Goal: Task Accomplishment & Management: Manage account settings

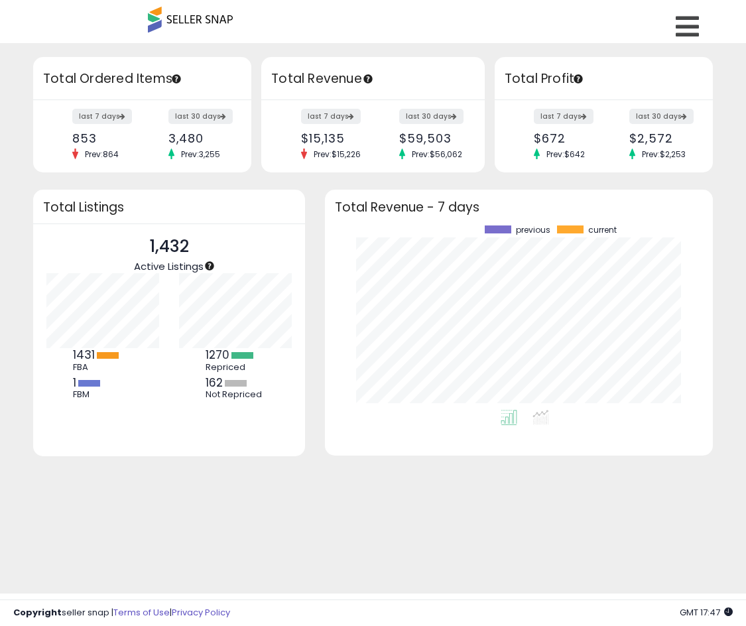
scroll to position [184, 362]
click at [692, 31] on icon at bounding box center [687, 26] width 23 height 27
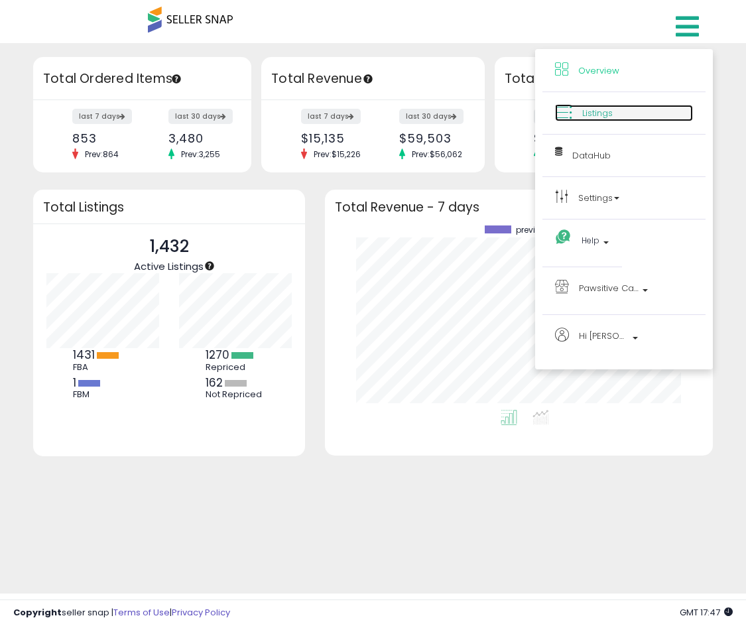
click at [597, 115] on span "Listings" at bounding box center [597, 113] width 31 height 13
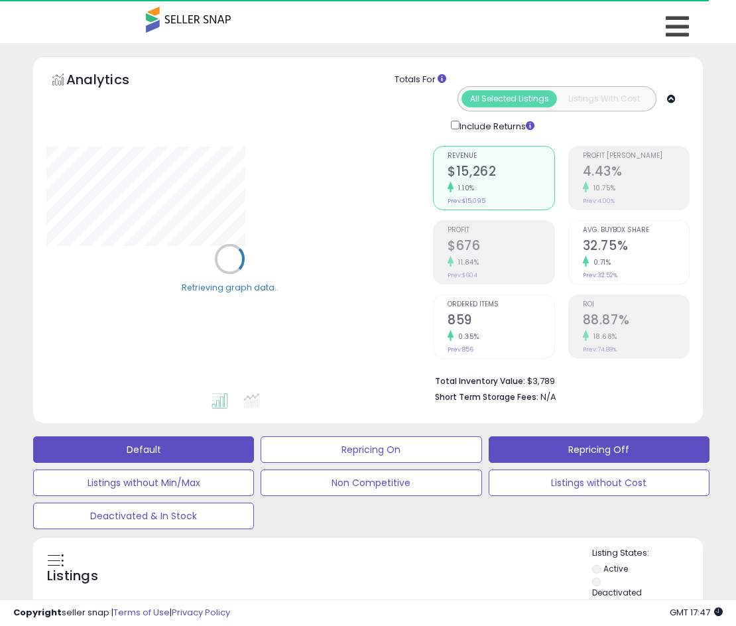
click at [489, 455] on button "Repricing Off" at bounding box center [599, 449] width 221 height 27
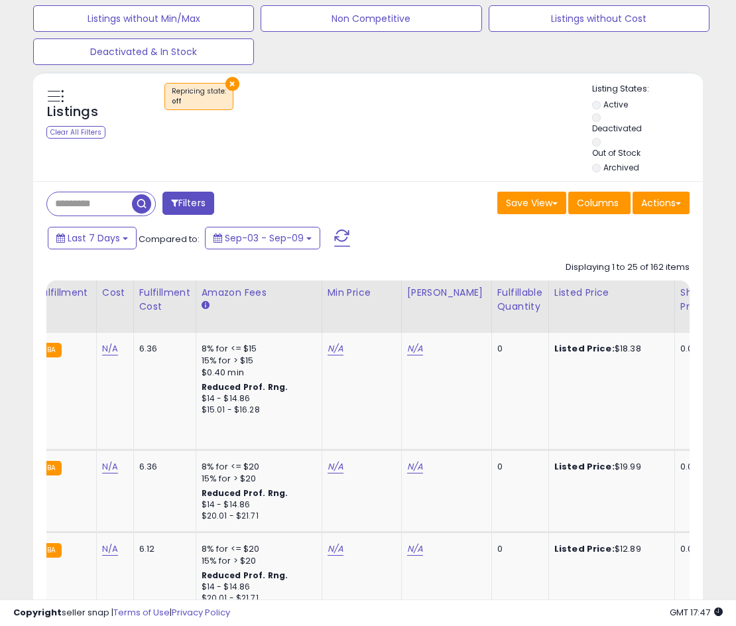
scroll to position [0, 338]
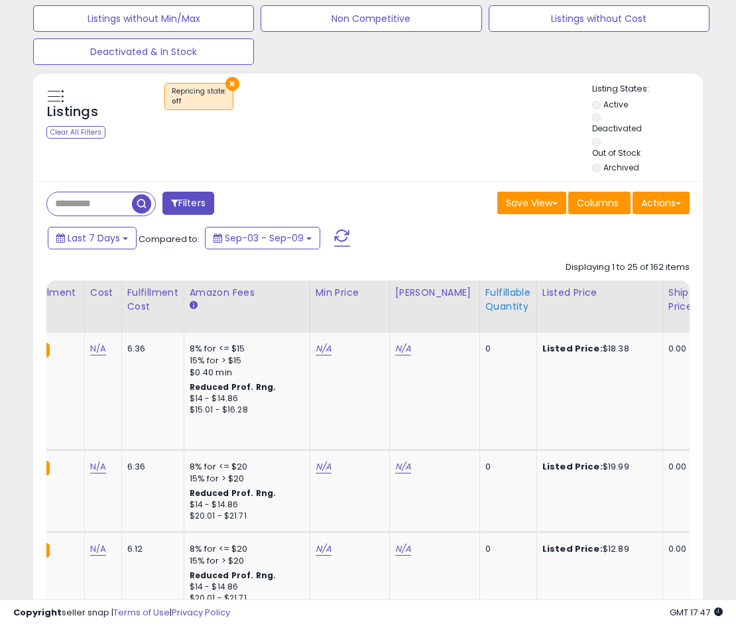
click at [494, 286] on div "Fulfillable Quantity" at bounding box center [508, 300] width 46 height 28
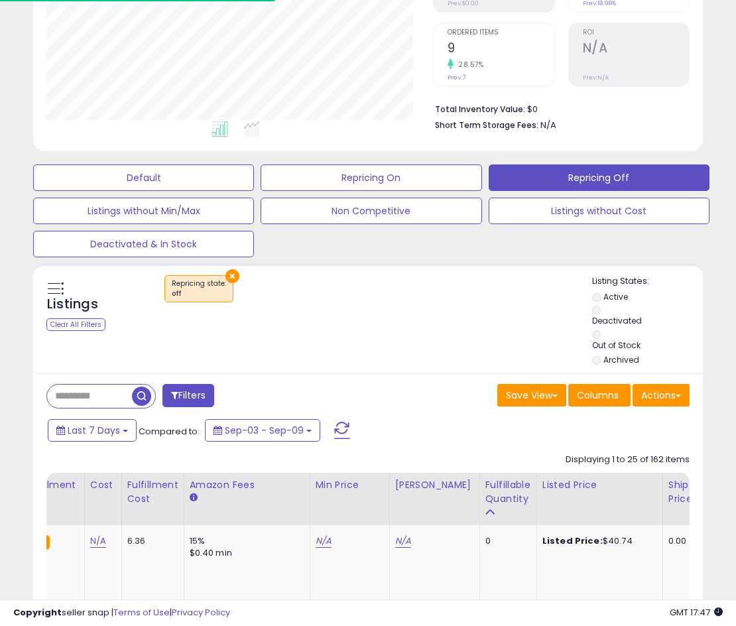
scroll to position [464, 0]
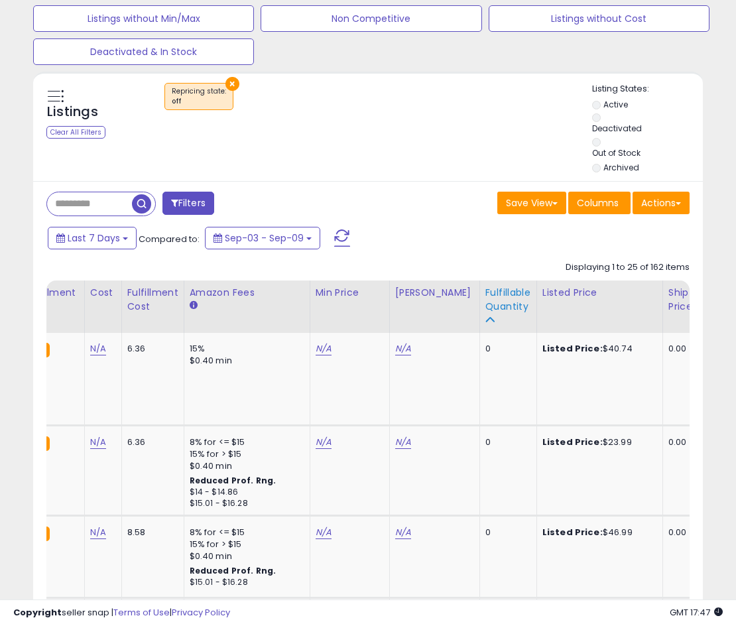
click at [497, 286] on div "Fulfillable Quantity" at bounding box center [508, 300] width 46 height 28
